Goal: Go to known website: Access a specific website the user already knows

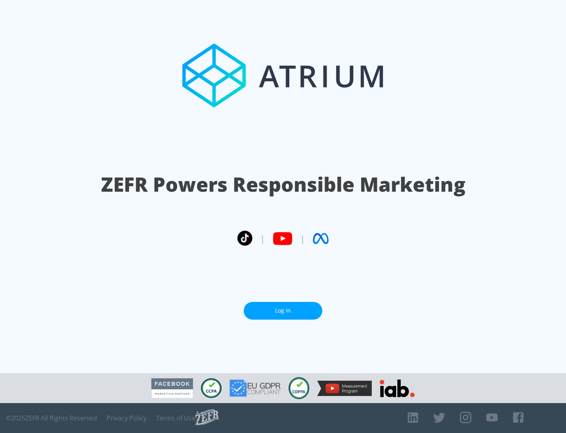
click at [283, 307] on link "Log In" at bounding box center [283, 311] width 79 height 18
